Goal: Find specific page/section: Find specific page/section

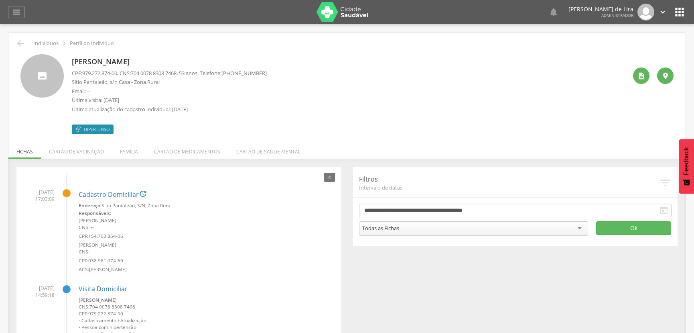
click at [7, 9] on header " Dashboard Supervisão Produtividade Mapa da cidade Mapa de cobertura Ranking A…" at bounding box center [347, 12] width 694 height 24
click at [7, 10] on header " Dashboard Supervisão Produtividade Mapa da cidade Mapa de cobertura Ranking A…" at bounding box center [347, 12] width 694 height 24
click at [13, 10] on icon "" at bounding box center [17, 12] width 10 height 10
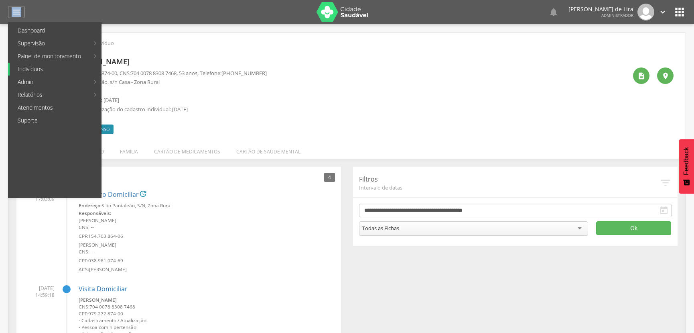
click at [41, 68] on link "Indivíduos" at bounding box center [55, 69] width 91 height 13
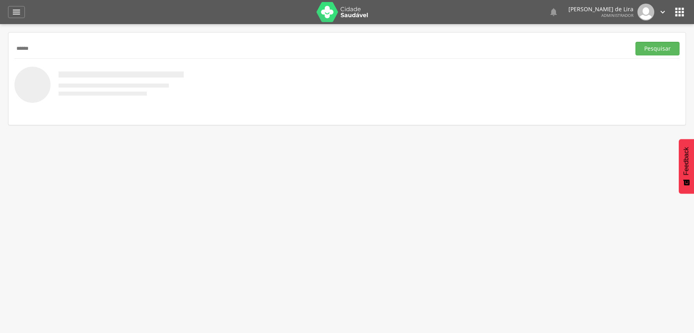
type input "******"
click at [636, 42] on button "Pesquisar" at bounding box center [658, 49] width 44 height 14
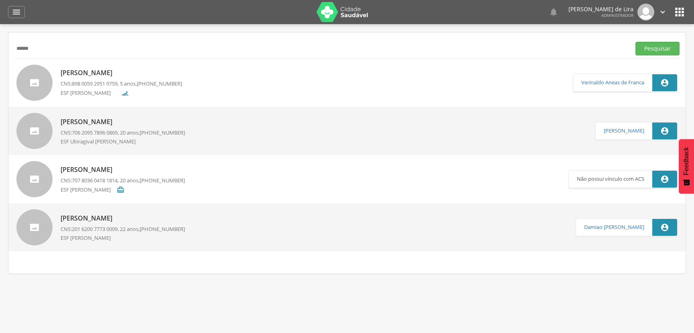
drag, startPoint x: 95, startPoint y: 228, endPoint x: 98, endPoint y: 225, distance: 4.3
click at [96, 227] on span "201 6200 7773 0009" at bounding box center [95, 228] width 46 height 7
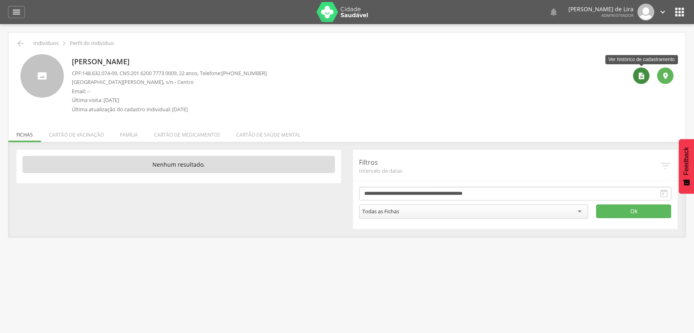
click at [640, 77] on icon "" at bounding box center [642, 76] width 8 height 8
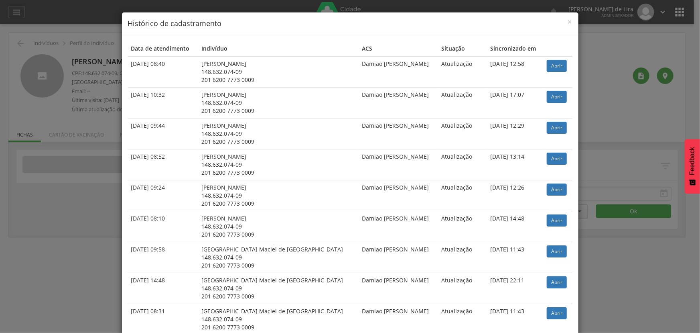
drag, startPoint x: 545, startPoint y: 72, endPoint x: 550, endPoint y: 72, distance: 4.8
click at [545, 72] on td "Abrir" at bounding box center [558, 71] width 29 height 31
click at [547, 64] on link "Abrir" at bounding box center [557, 66] width 20 height 12
